Goal: Task Accomplishment & Management: Complete application form

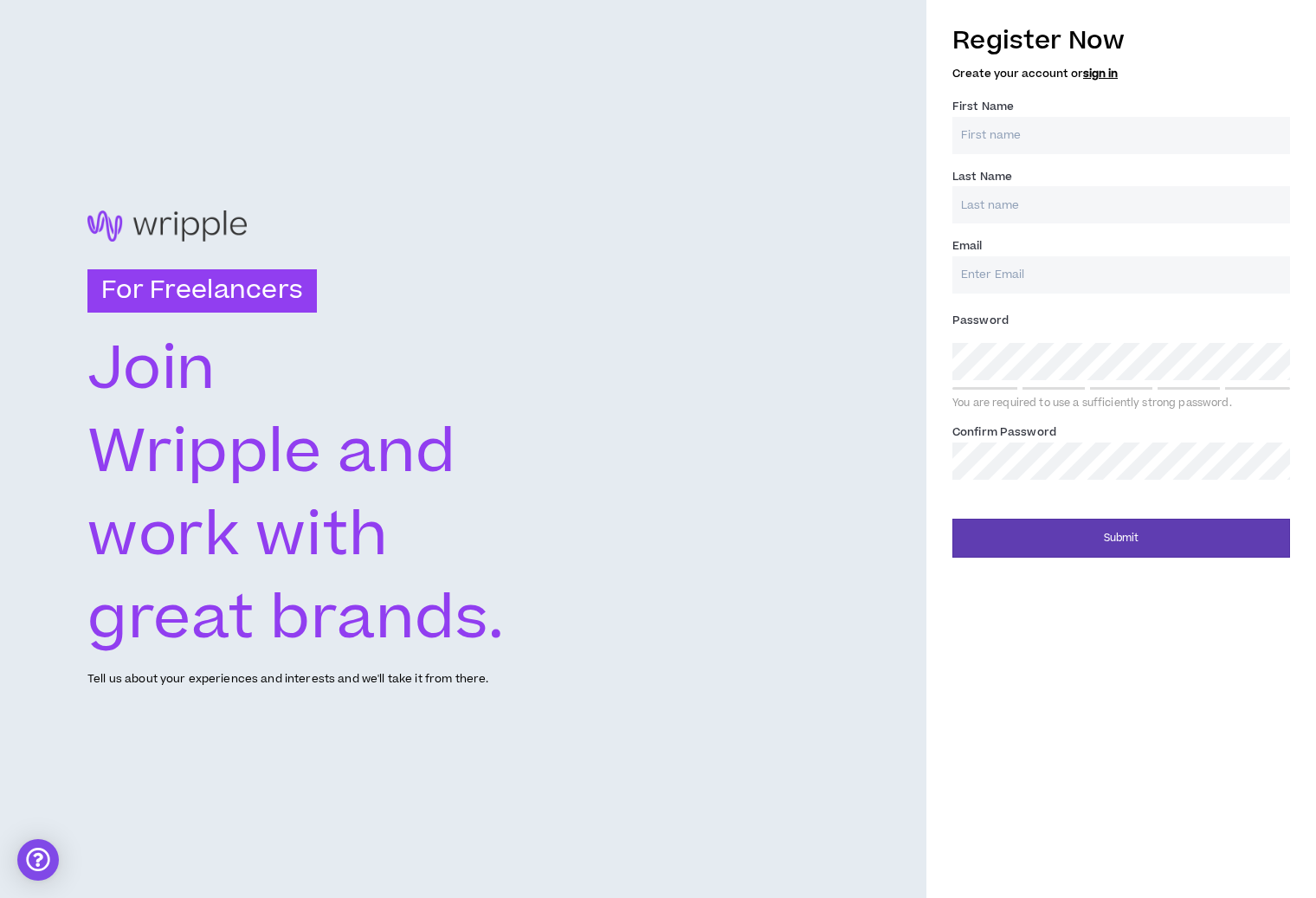
click at [1091, 159] on div "Register Now Create your account or sign in First Name * Last Name * Email * Pa…" at bounding box center [1122, 250] width 338 height 475
type input "[PERSON_NAME]"
type input "Max"
type input "Loginov"
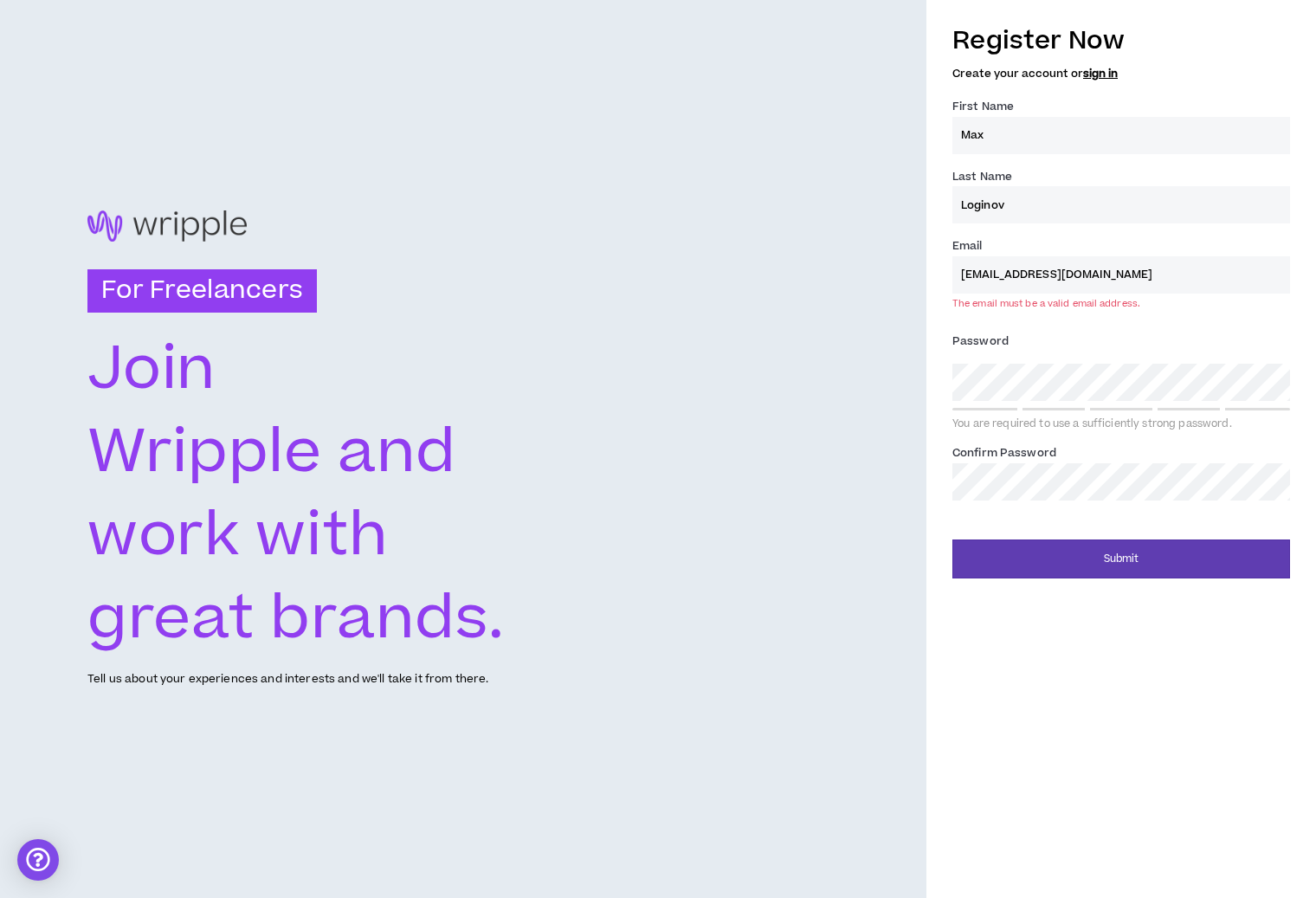
type input "[EMAIL_ADDRESS][DOMAIN_NAME]"
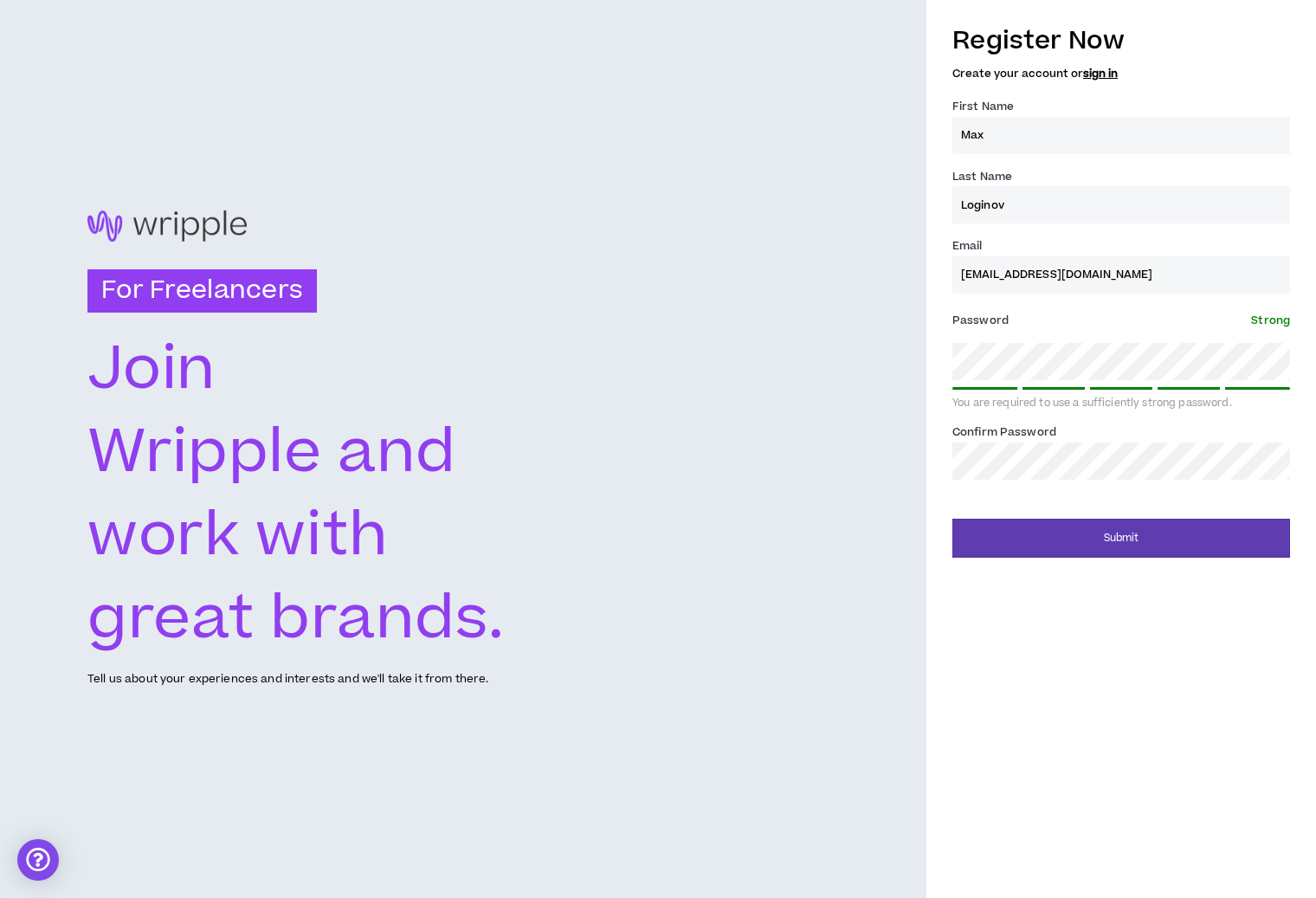
click at [1102, 336] on div "Password * Strong You are required to use a sufficiently strong password." at bounding box center [1122, 358] width 338 height 104
click at [1132, 651] on div "Register Now Create your account or sign in First Name * [PERSON_NAME] Last Nam…" at bounding box center [1121, 449] width 390 height 898
click at [1094, 543] on button "Submit" at bounding box center [1122, 538] width 338 height 39
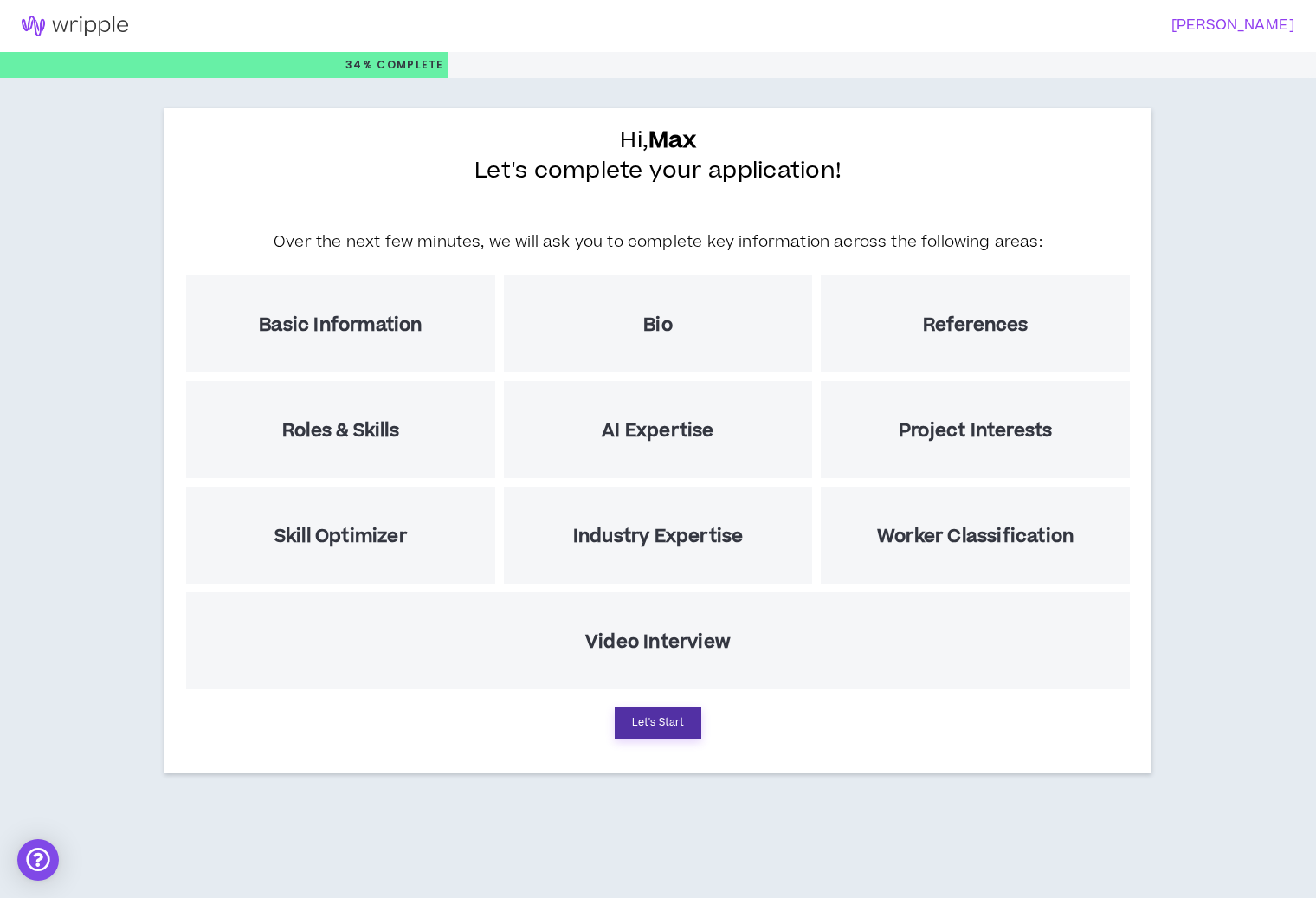
click at [656, 723] on button "Let's Start" at bounding box center [658, 723] width 87 height 32
select select "US"
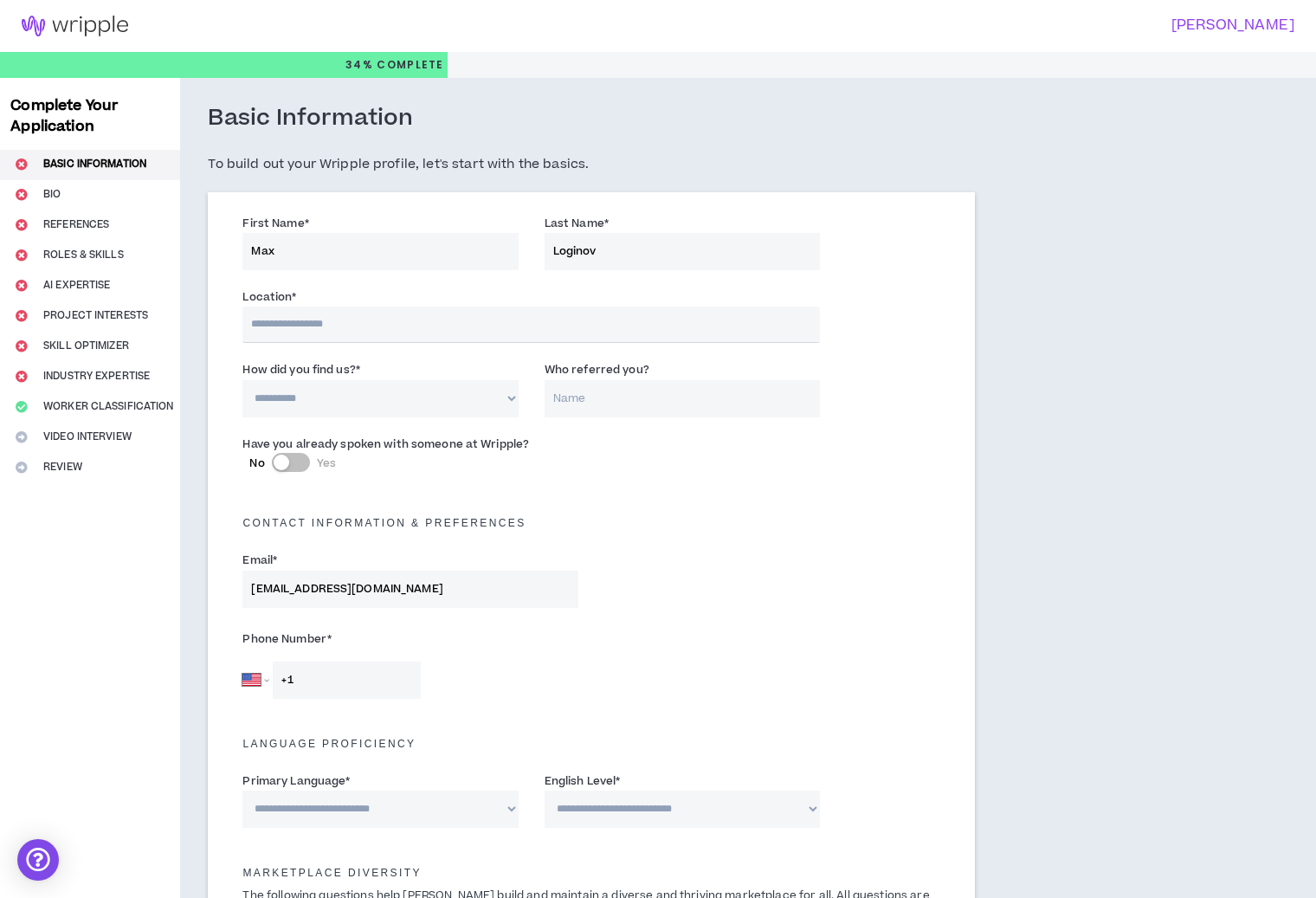
click at [524, 483] on div "Have you already spoken with someone at Wripple? No Yes" at bounding box center [591, 460] width 724 height 61
click at [721, 571] on div "Email * [EMAIL_ADDRESS][DOMAIN_NAME]" at bounding box center [591, 582] width 724 height 73
click at [809, 0] on html "**********" at bounding box center [658, 449] width 1316 height 898
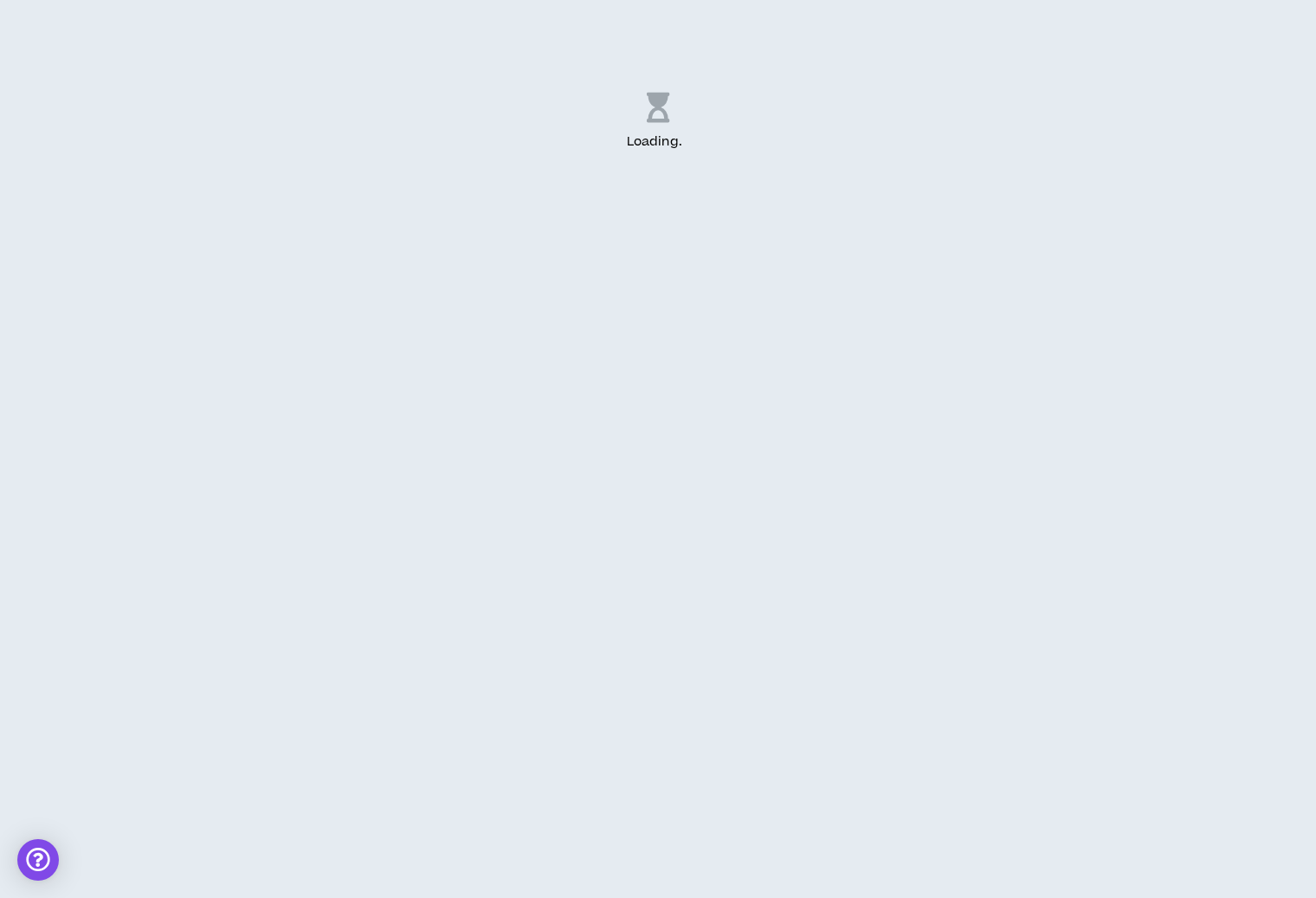
select select "US"
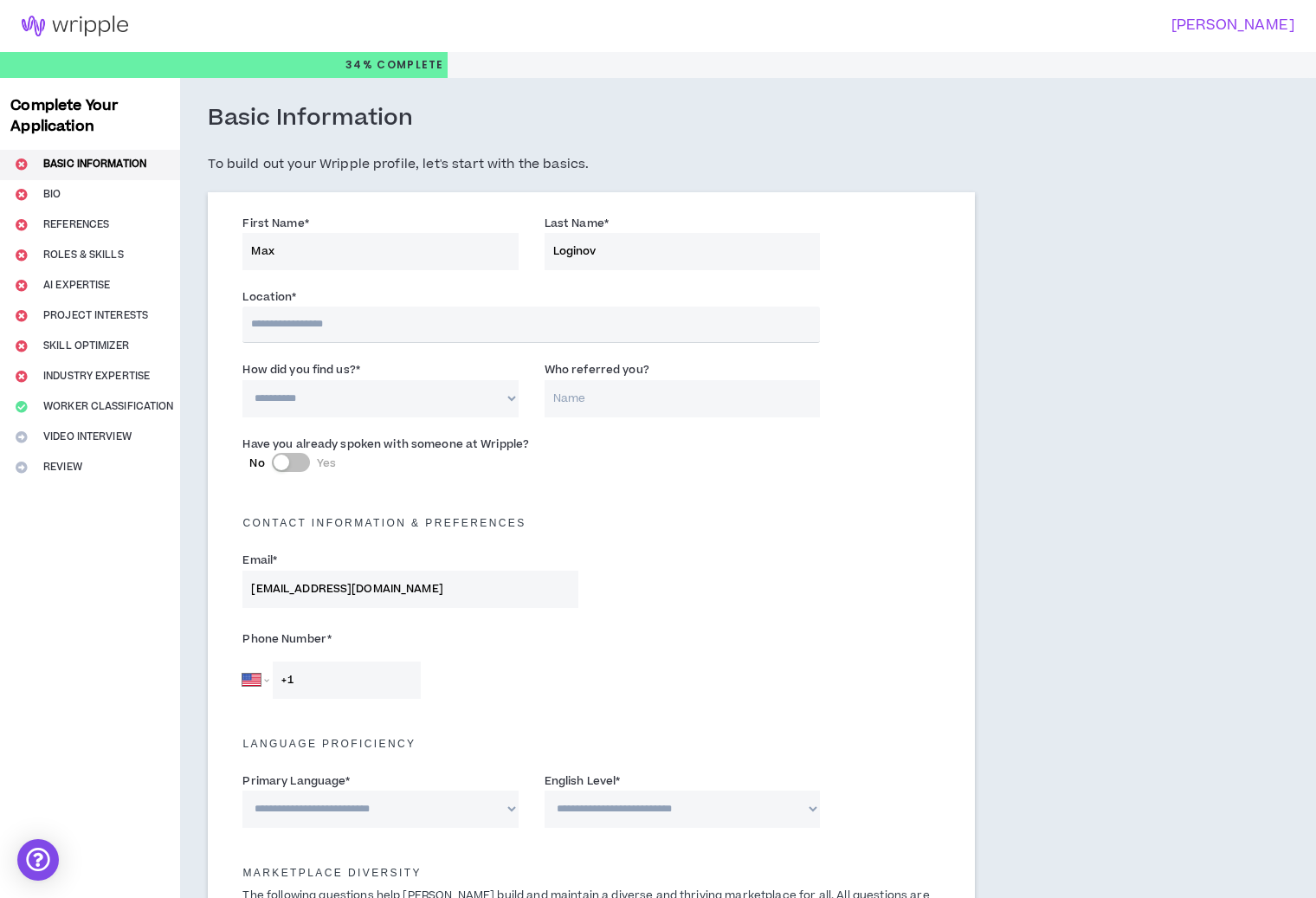
click at [913, 703] on div "Phone Number * [GEOGRAPHIC_DATA] [GEOGRAPHIC_DATA] [GEOGRAPHIC_DATA] [GEOGRAPHI…" at bounding box center [591, 666] width 724 height 91
